Goal: Information Seeking & Learning: Check status

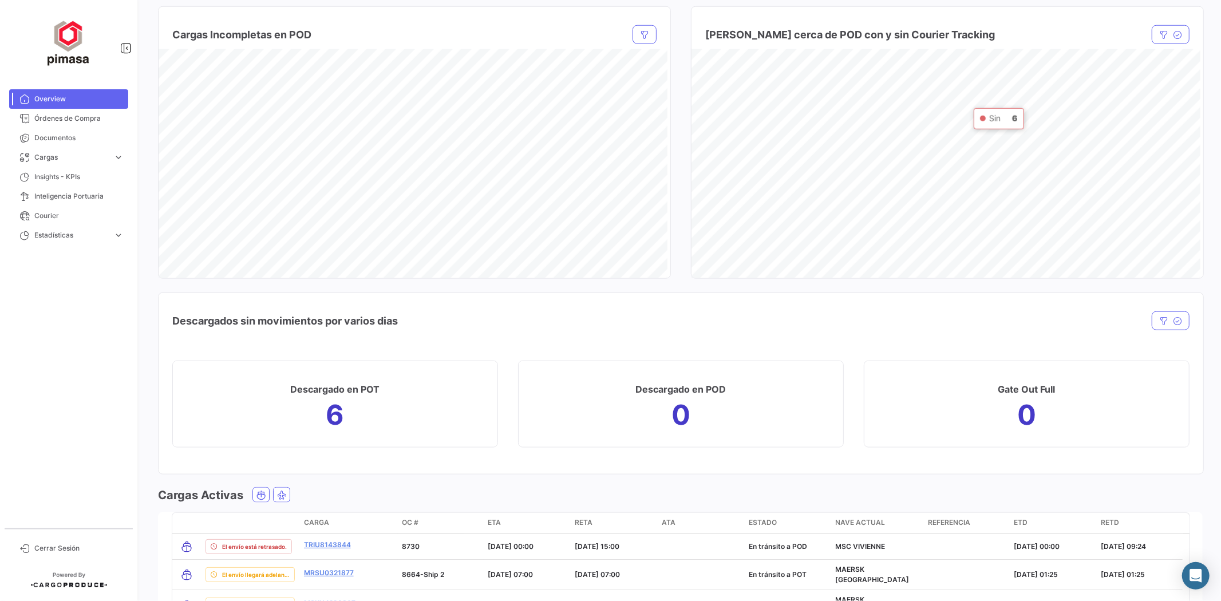
scroll to position [888, 0]
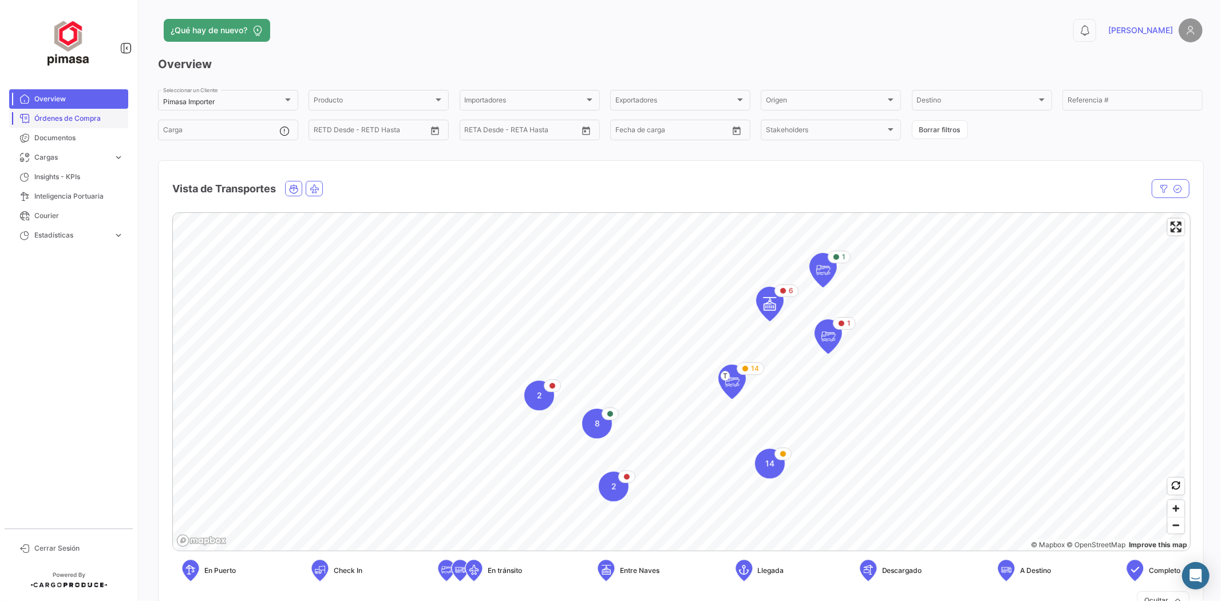
click at [73, 118] on span "Órdenes de Compra" at bounding box center [78, 118] width 89 height 10
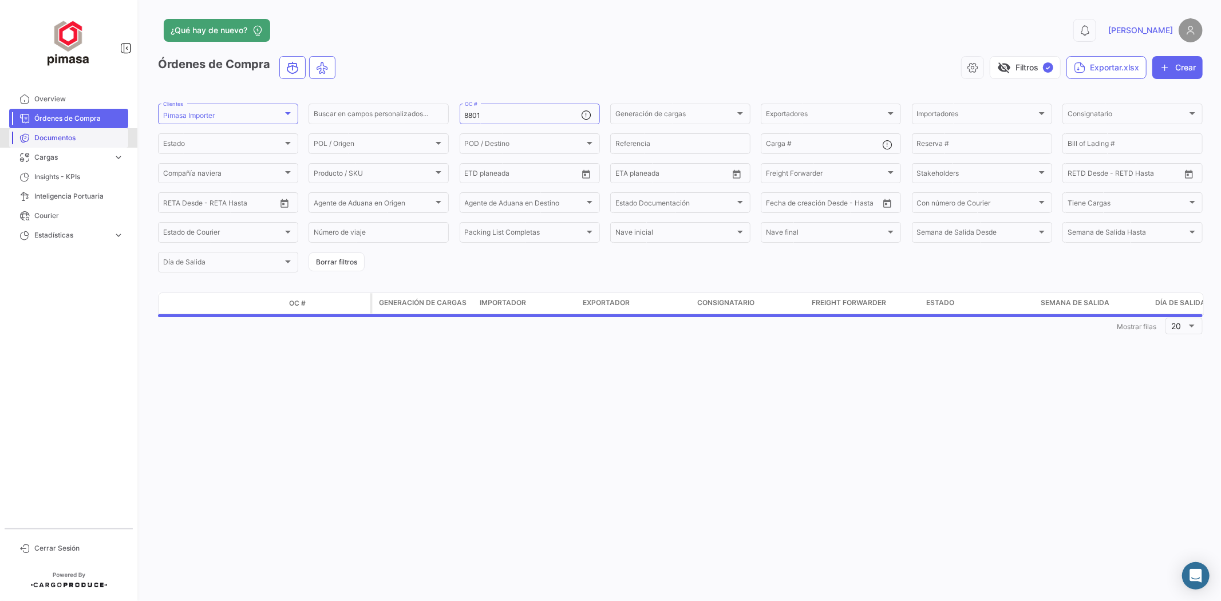
click at [66, 133] on span "Documentos" at bounding box center [78, 138] width 89 height 10
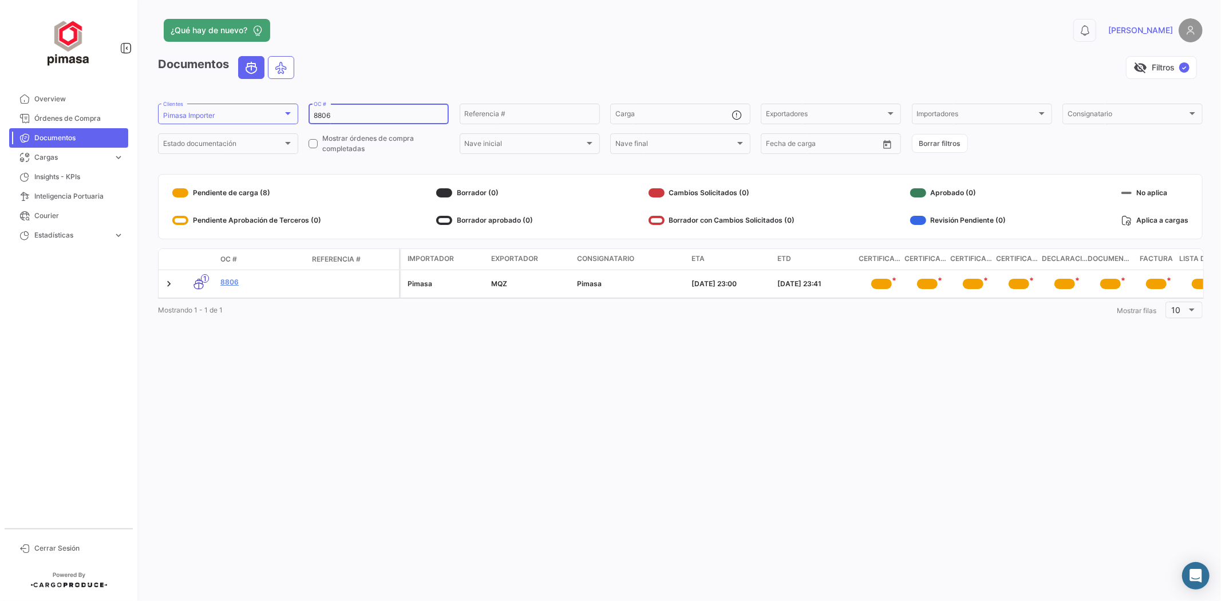
click at [374, 121] on div "8806 OC #" at bounding box center [379, 113] width 130 height 22
drag, startPoint x: 351, startPoint y: 116, endPoint x: 218, endPoint y: 117, distance: 133.4
click at [222, 116] on form "Pimasa Importer Clientes 8806 OC # Referencia # Carga Exportadores Exportadores…" at bounding box center [680, 129] width 1045 height 54
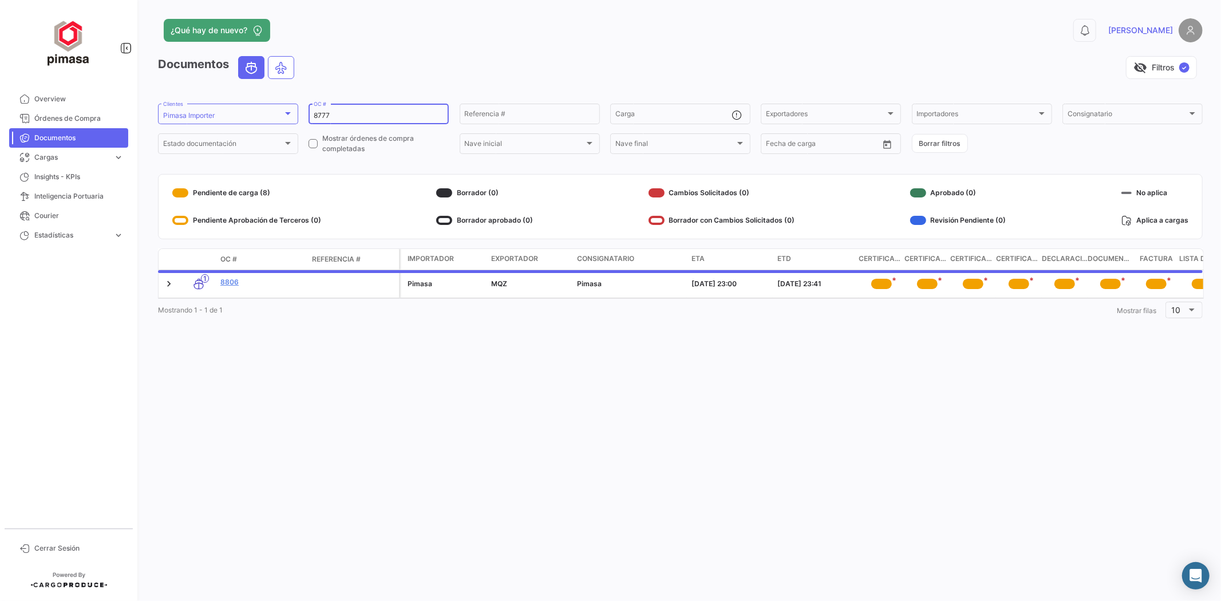
type input "8777"
click at [471, 66] on div "visibility_off Filtros ✓" at bounding box center [752, 67] width 899 height 23
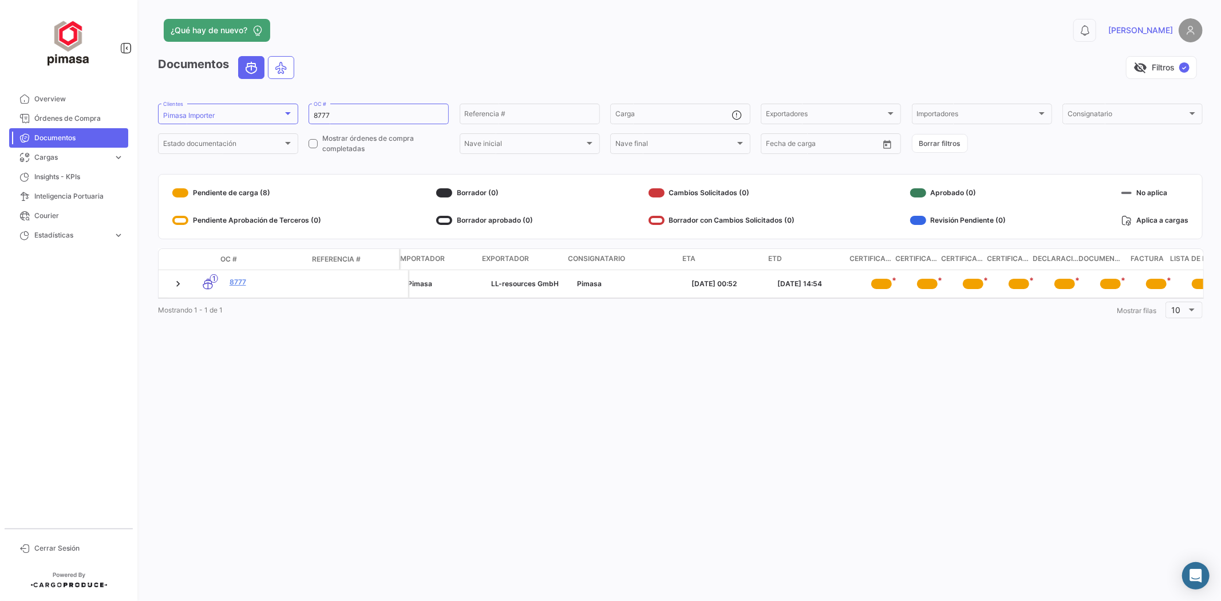
scroll to position [0, 21]
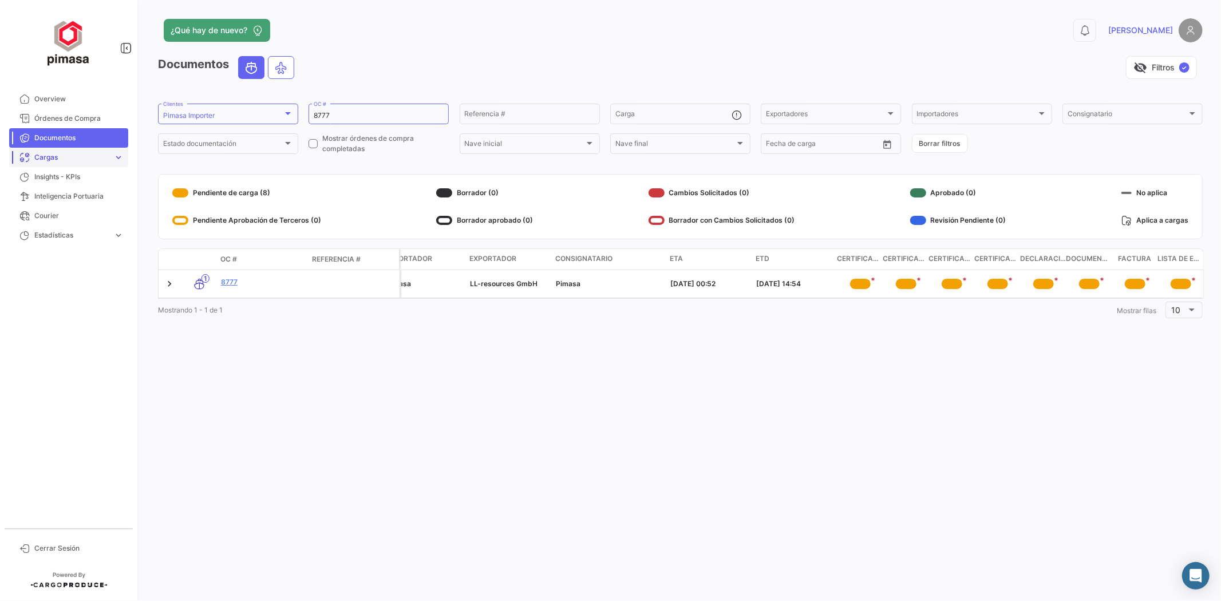
click at [109, 157] on span "Cargas" at bounding box center [71, 157] width 74 height 10
click at [59, 289] on link "Estadísticas expand_more" at bounding box center [68, 283] width 119 height 19
click at [63, 298] on span "Tiempos de documentación" at bounding box center [73, 298] width 87 height 10
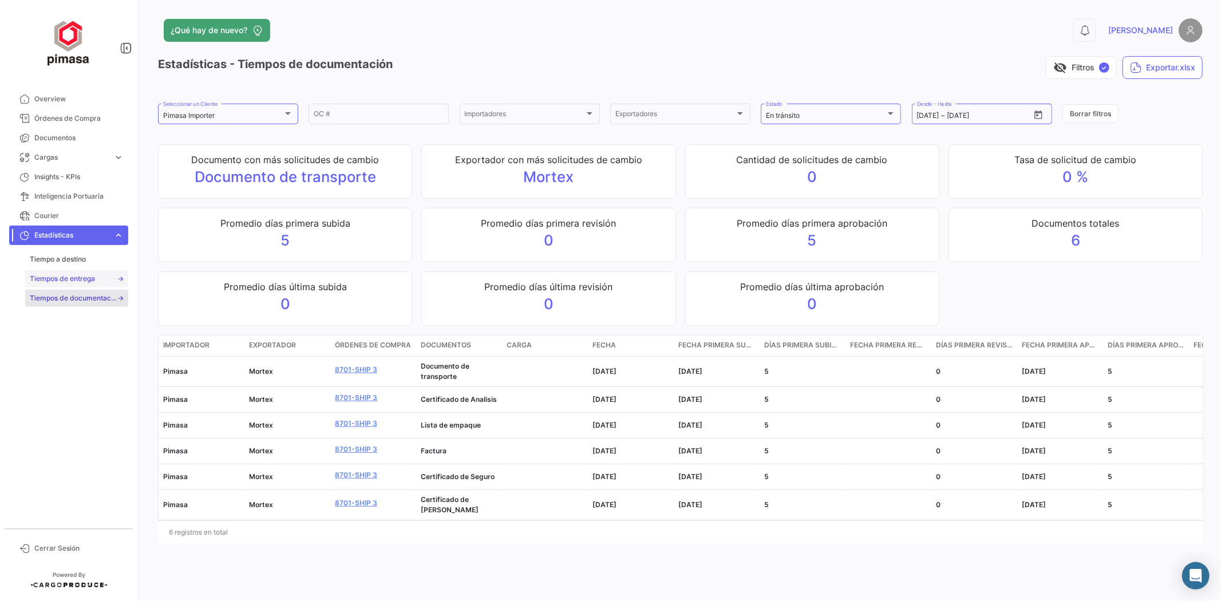
click at [93, 278] on span "Tiempos de entrega" at bounding box center [62, 279] width 65 height 10
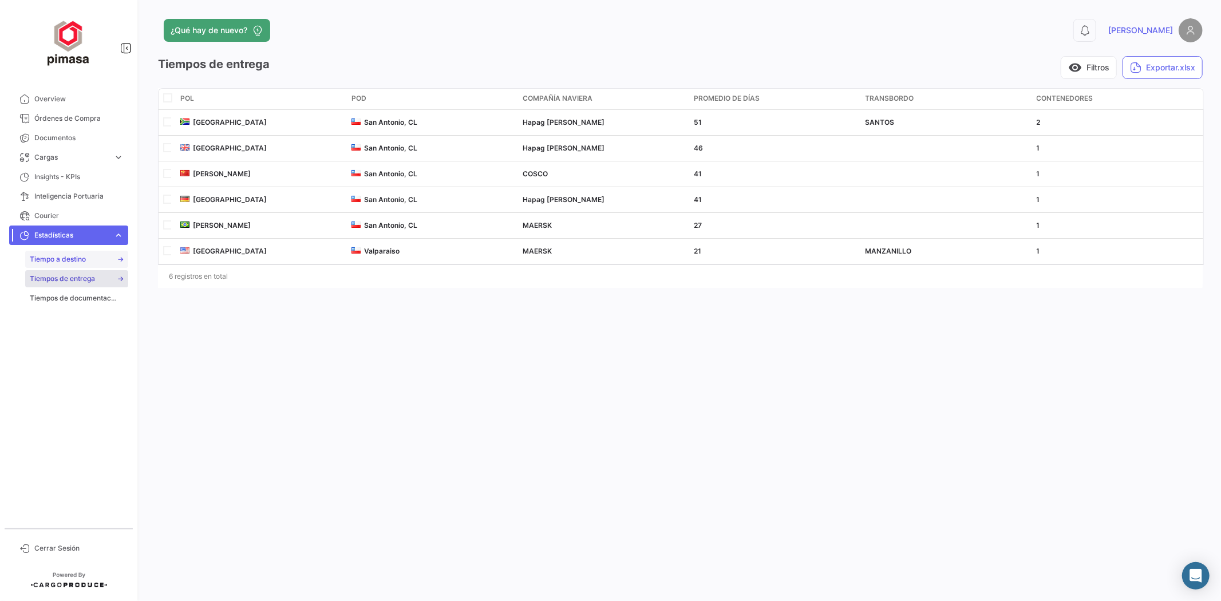
click at [106, 259] on link "Tiempo a destino" at bounding box center [76, 259] width 103 height 17
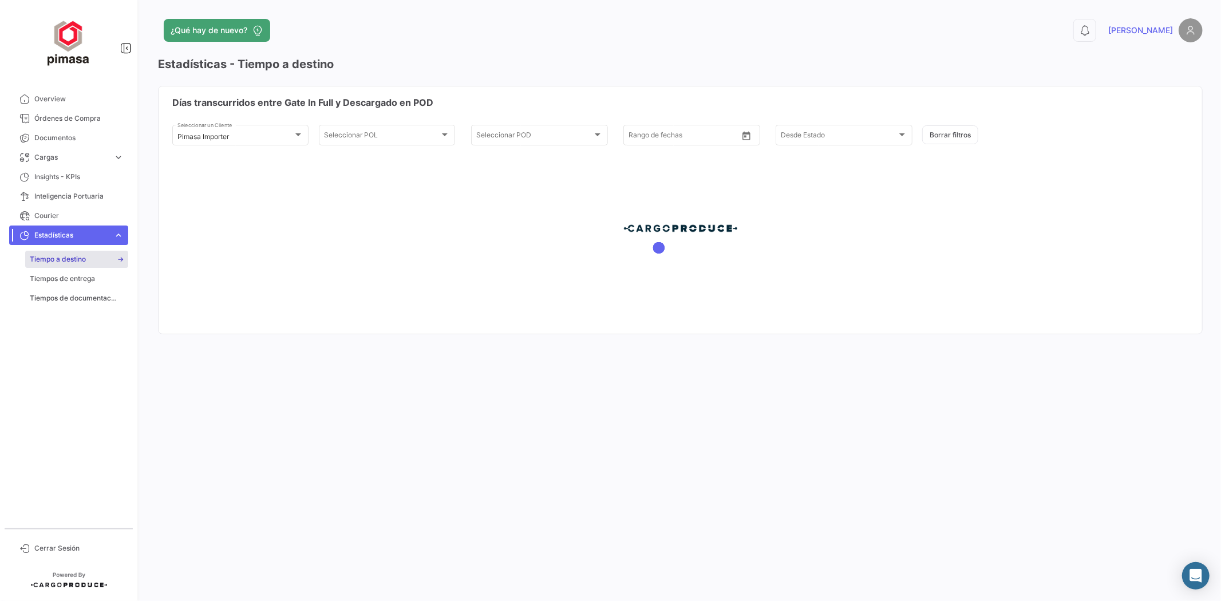
type input "12/7/2025"
type input "10/10/2025"
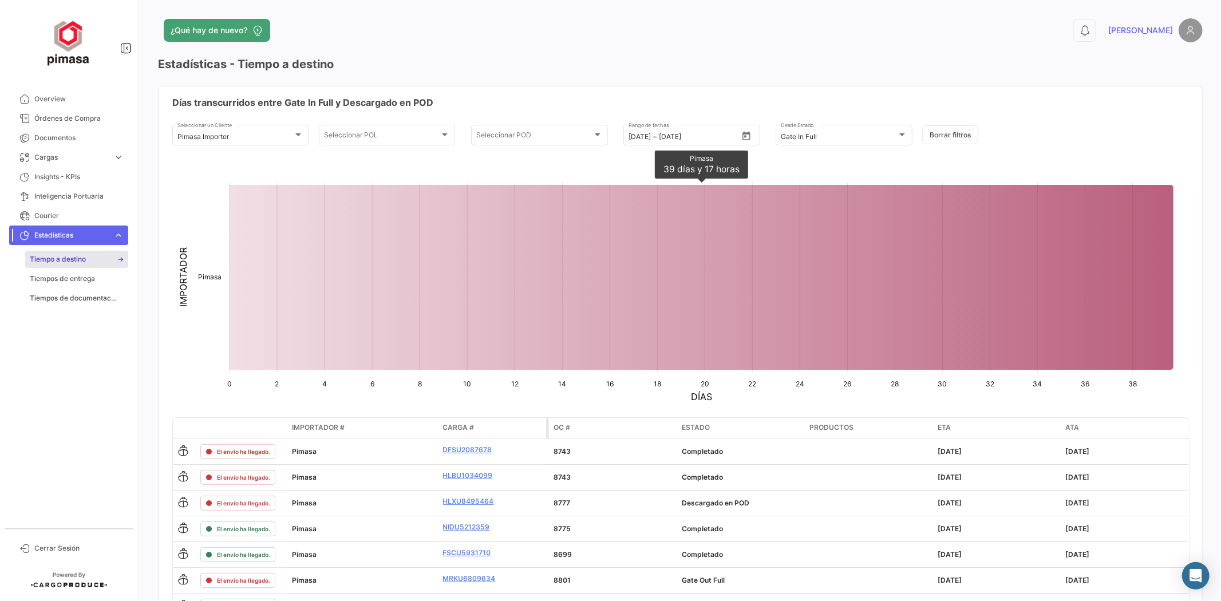
scroll to position [64, 0]
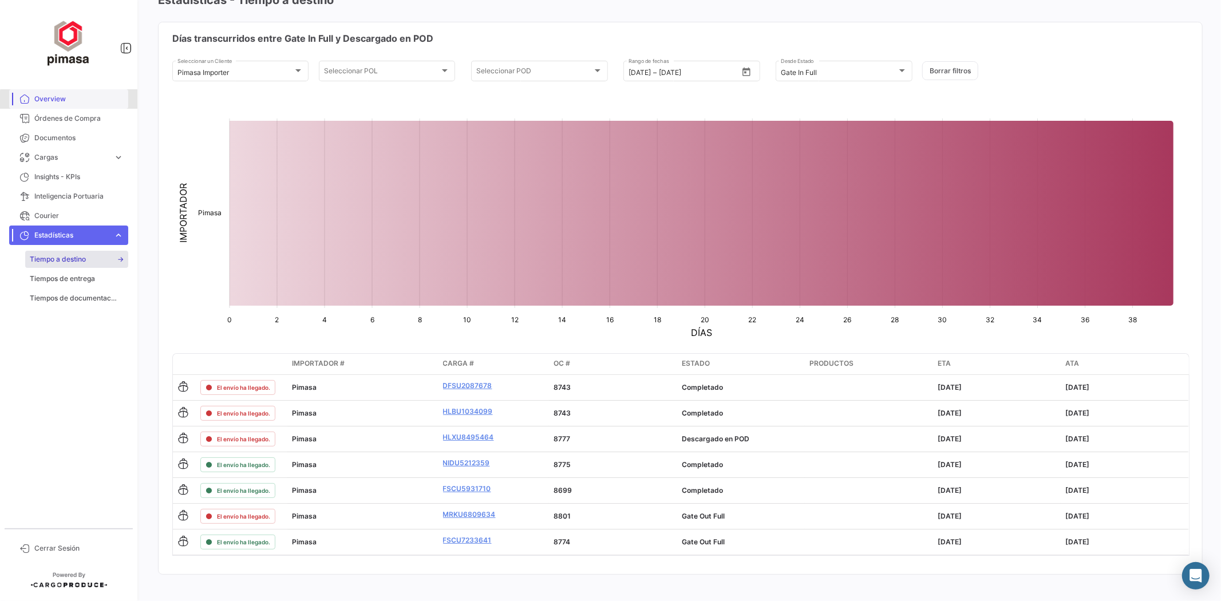
click at [85, 101] on span "Overview" at bounding box center [78, 99] width 89 height 10
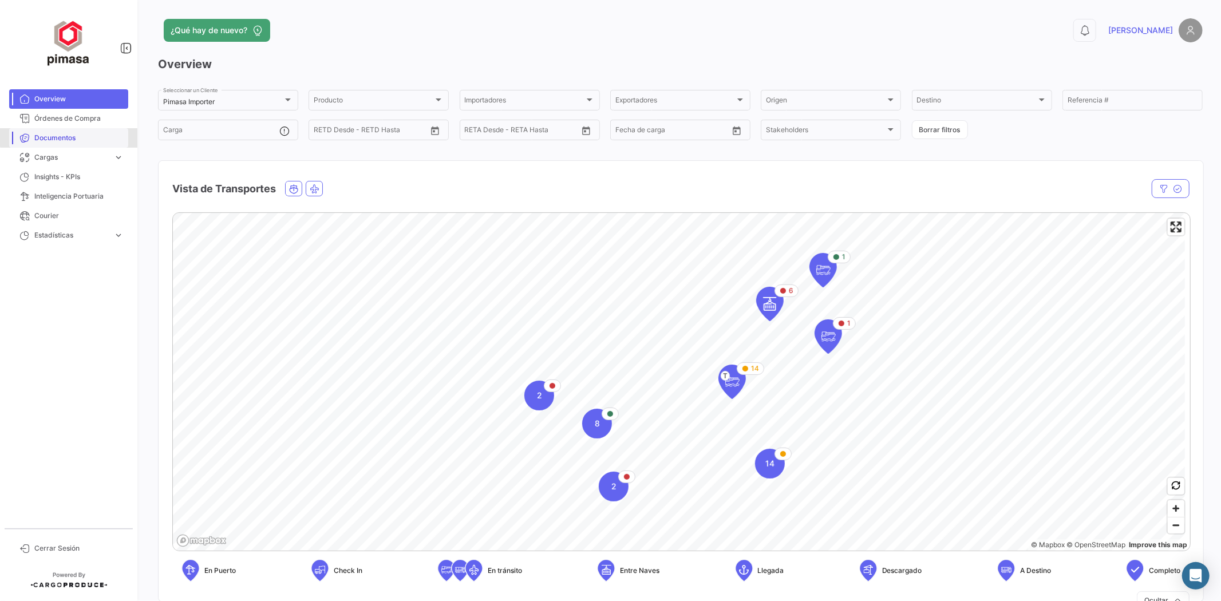
click at [72, 131] on link "Documentos" at bounding box center [68, 137] width 119 height 19
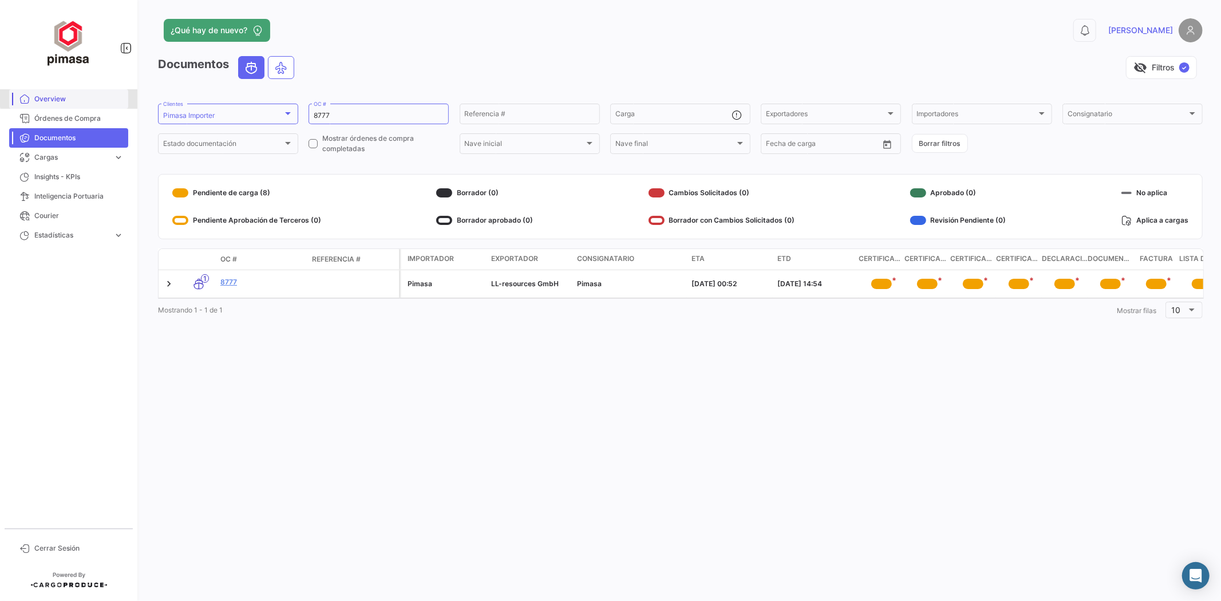
click at [71, 98] on span "Overview" at bounding box center [78, 99] width 89 height 10
